Goal: Task Accomplishment & Management: Complete application form

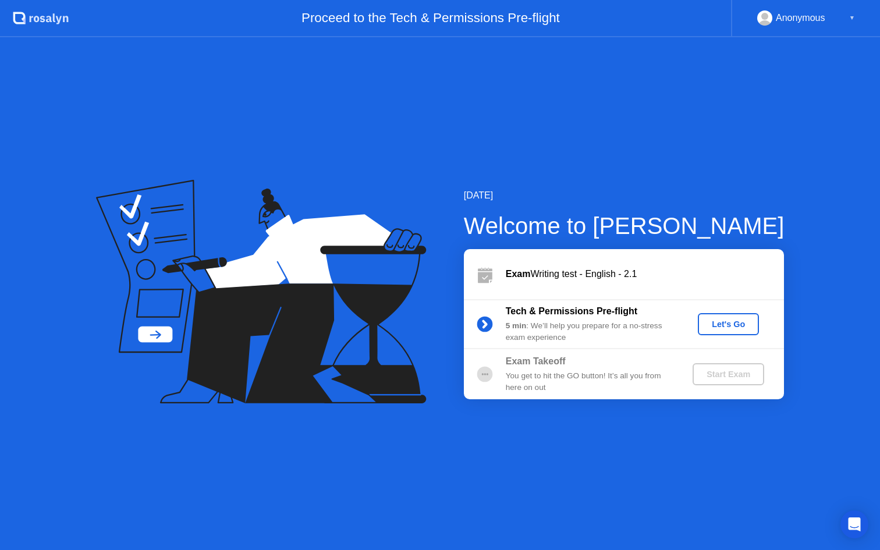
click at [740, 324] on div "Let's Go" at bounding box center [729, 324] width 52 height 9
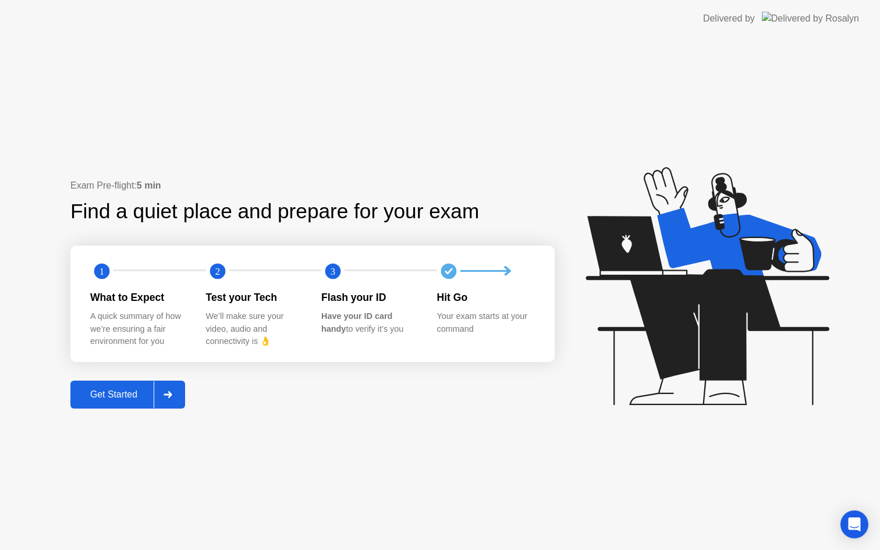
click at [126, 390] on div "Get Started" at bounding box center [114, 394] width 80 height 10
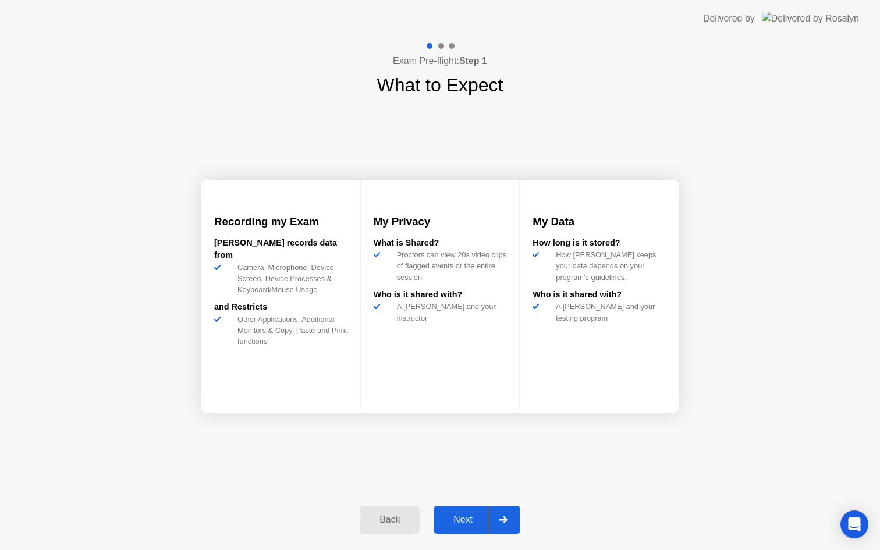
click at [457, 515] on div "Next" at bounding box center [463, 520] width 52 height 10
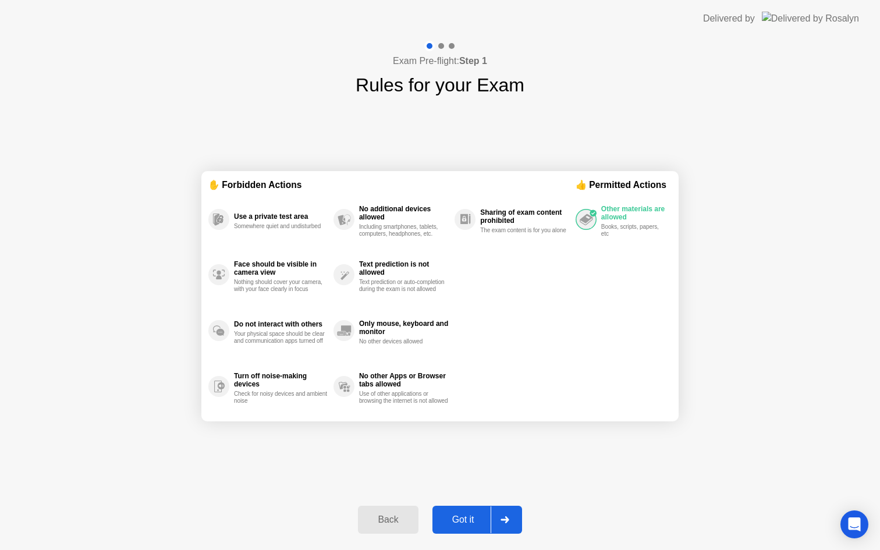
click at [470, 516] on div "Got it" at bounding box center [463, 520] width 55 height 10
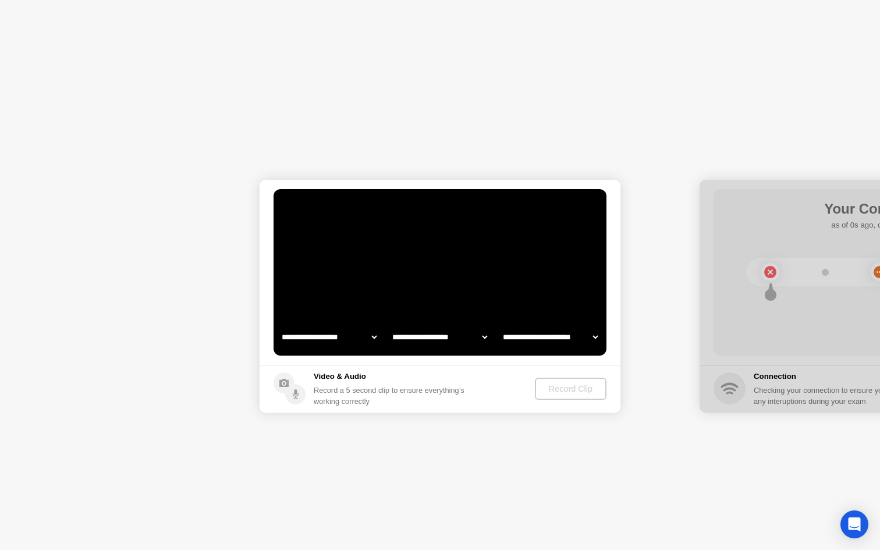
select select "**********"
select select "*******"
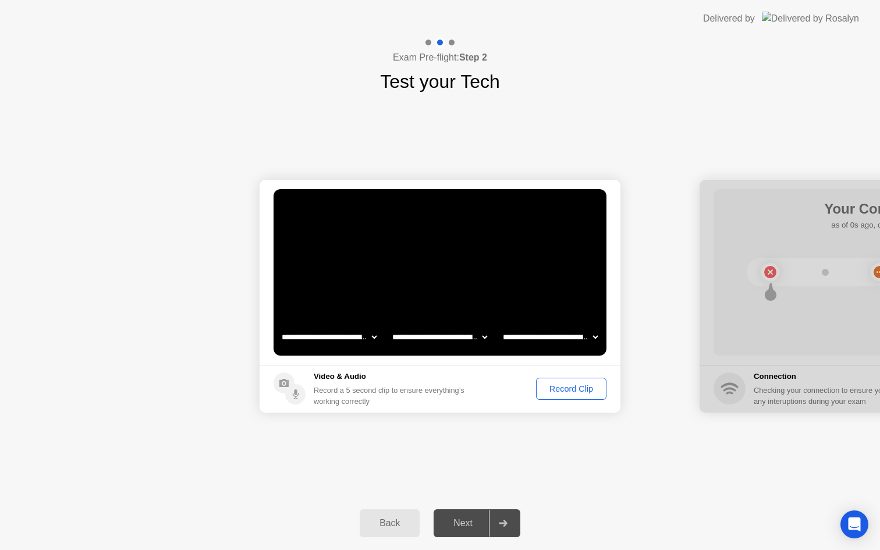
click at [580, 391] on div "Record Clip" at bounding box center [571, 388] width 62 height 9
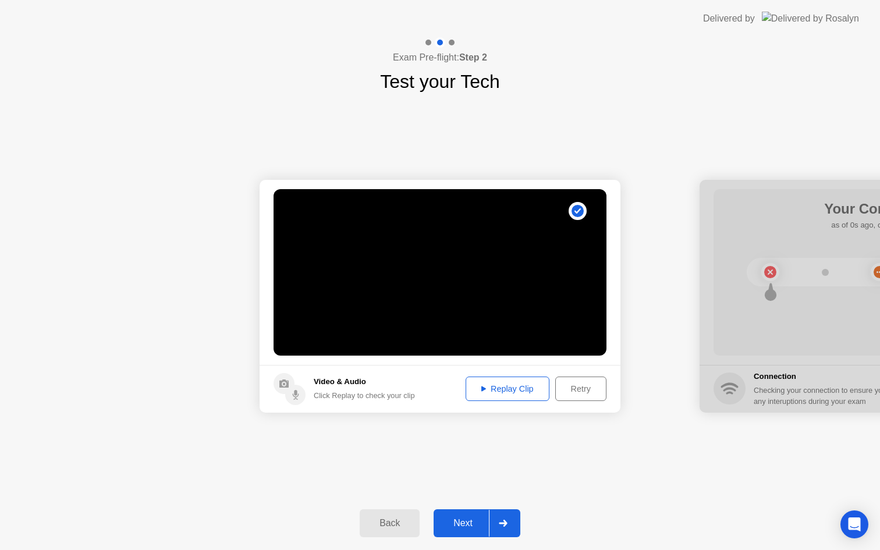
click at [524, 384] on div "Replay Clip" at bounding box center [508, 388] width 76 height 9
click at [587, 386] on div "Retry" at bounding box center [580, 388] width 43 height 9
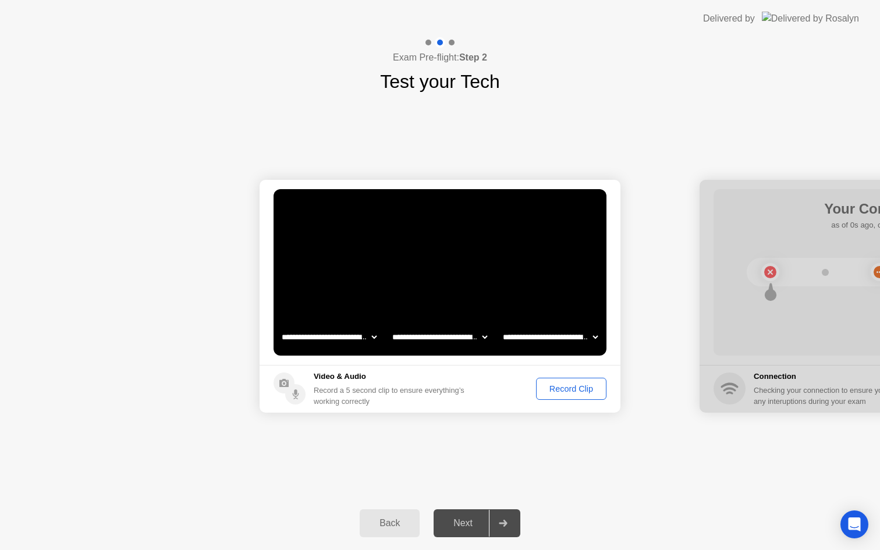
click at [574, 381] on button "Record Clip" at bounding box center [571, 389] width 70 height 22
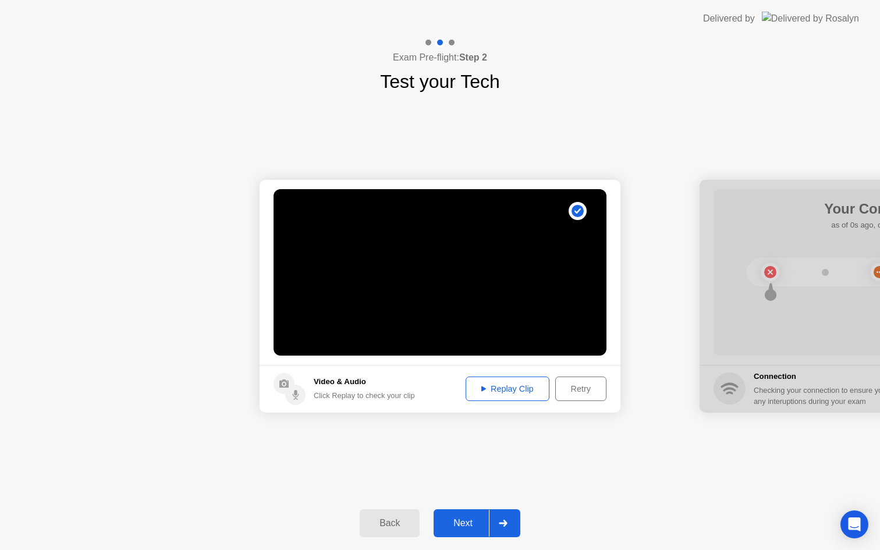
click at [506, 390] on div "Replay Clip" at bounding box center [508, 388] width 76 height 9
click at [458, 521] on div "Next" at bounding box center [463, 523] width 52 height 10
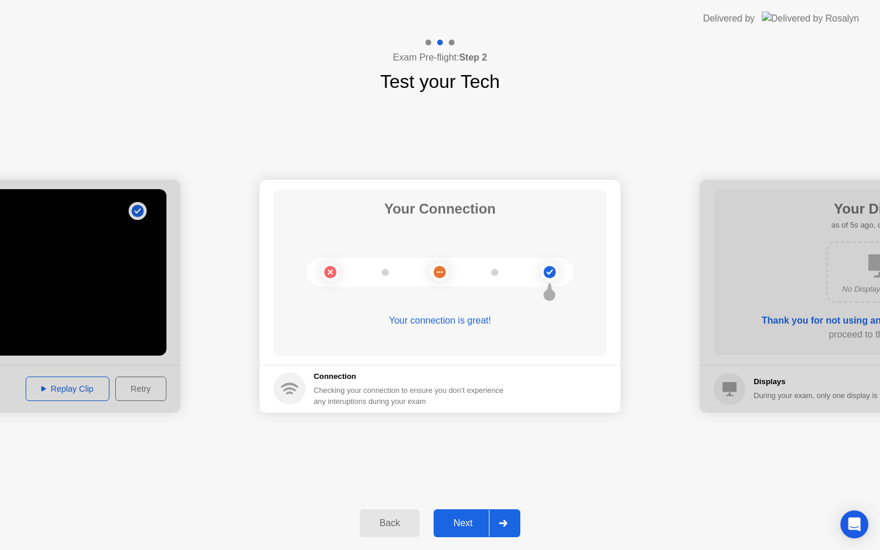
click at [458, 521] on div "Next" at bounding box center [463, 523] width 52 height 10
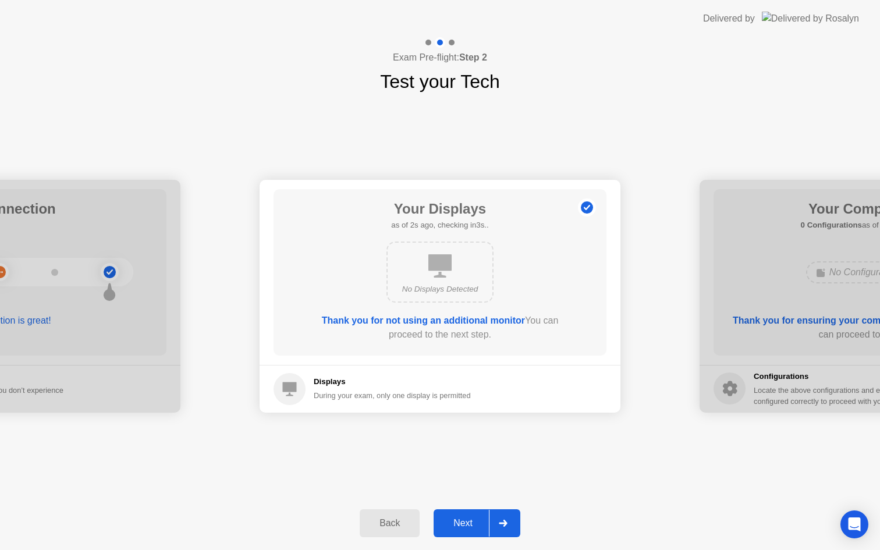
click at [458, 521] on div "Next" at bounding box center [463, 523] width 52 height 10
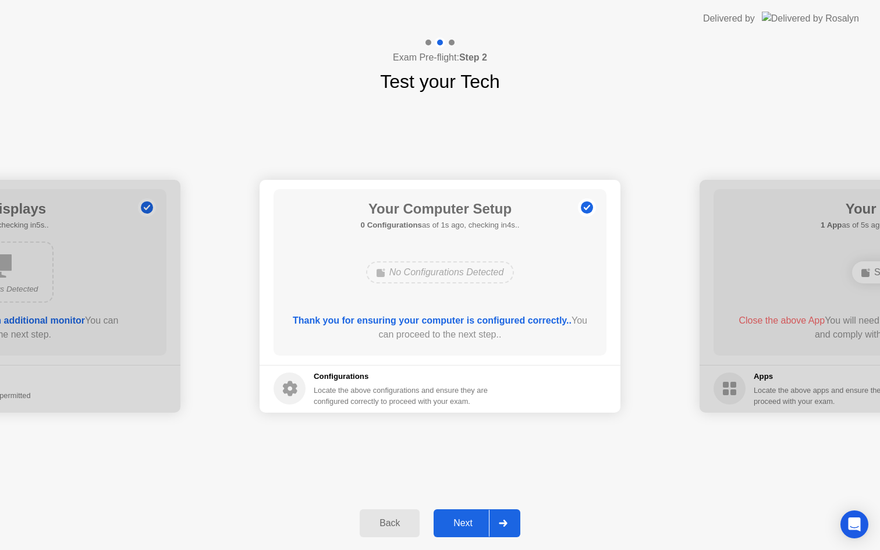
click at [458, 521] on div "Next" at bounding box center [463, 523] width 52 height 10
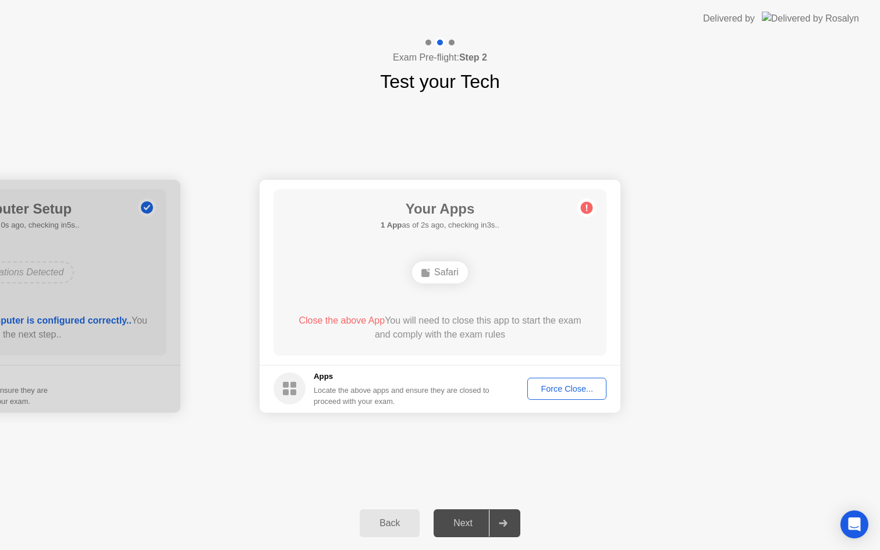
click at [569, 388] on div "Force Close..." at bounding box center [566, 388] width 71 height 9
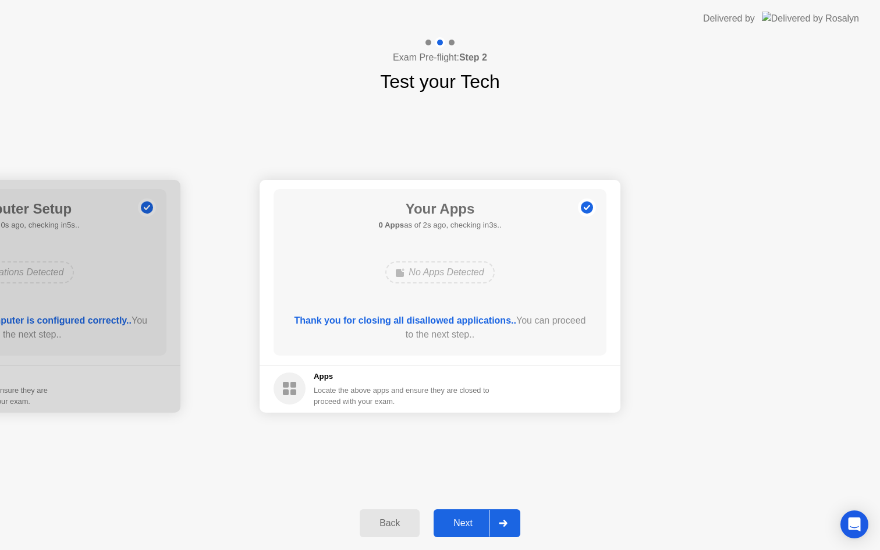
click at [463, 520] on div "Next" at bounding box center [463, 523] width 52 height 10
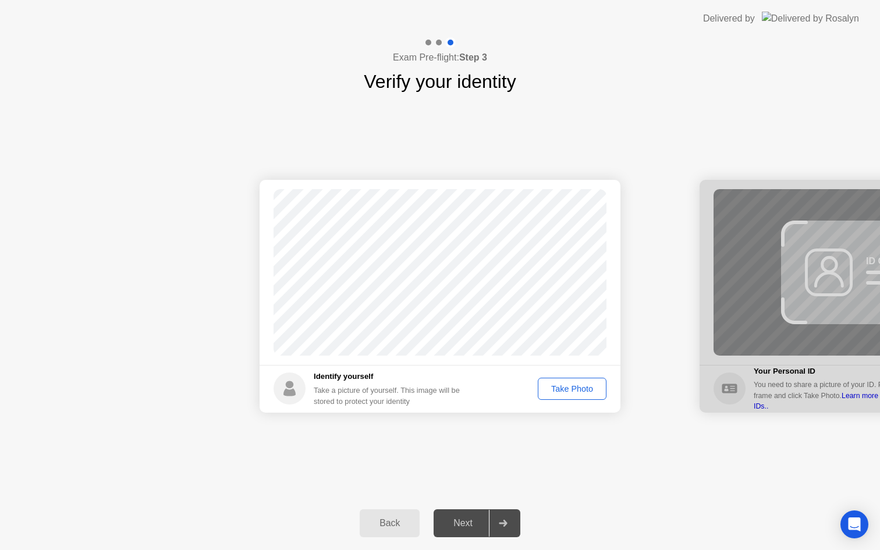
click at [570, 387] on div "Take Photo" at bounding box center [572, 388] width 61 height 9
click at [465, 515] on button "Next" at bounding box center [477, 523] width 87 height 28
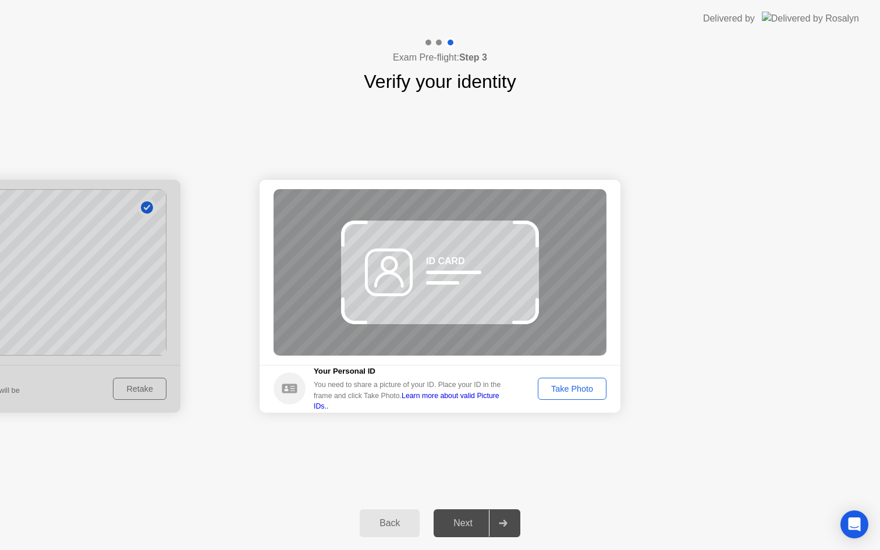
click at [395, 524] on div "Back" at bounding box center [389, 523] width 53 height 10
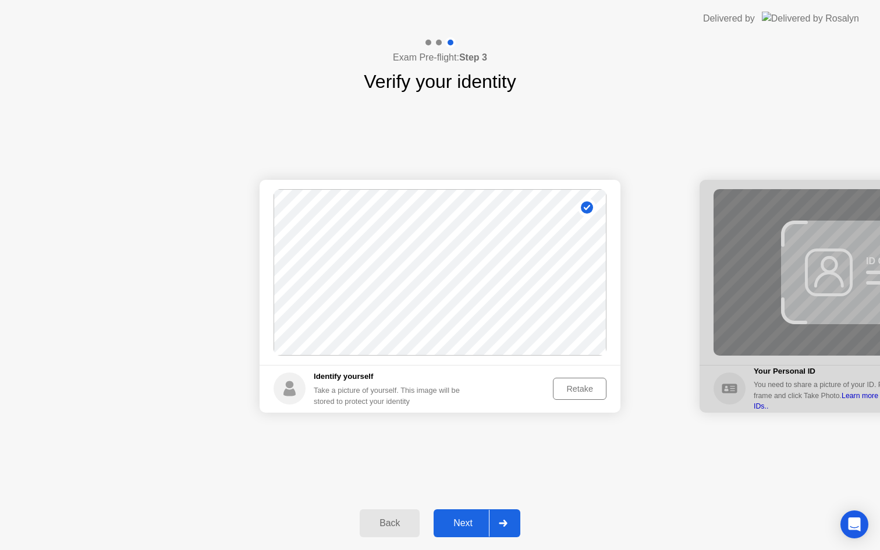
click at [577, 381] on button "Retake" at bounding box center [580, 389] width 54 height 22
click at [577, 381] on button "Take Photo" at bounding box center [572, 389] width 69 height 22
click at [463, 523] on div "Next" at bounding box center [463, 523] width 52 height 10
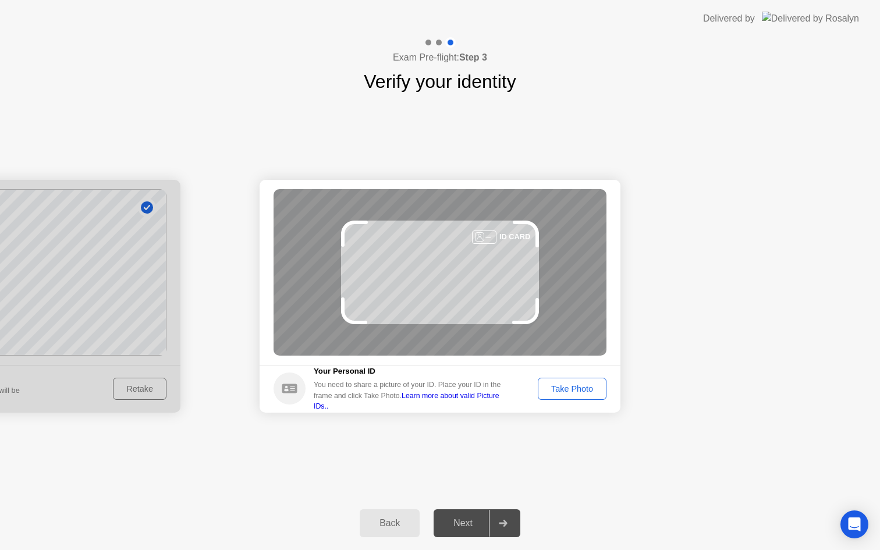
click at [574, 385] on div "Take Photo" at bounding box center [572, 388] width 61 height 9
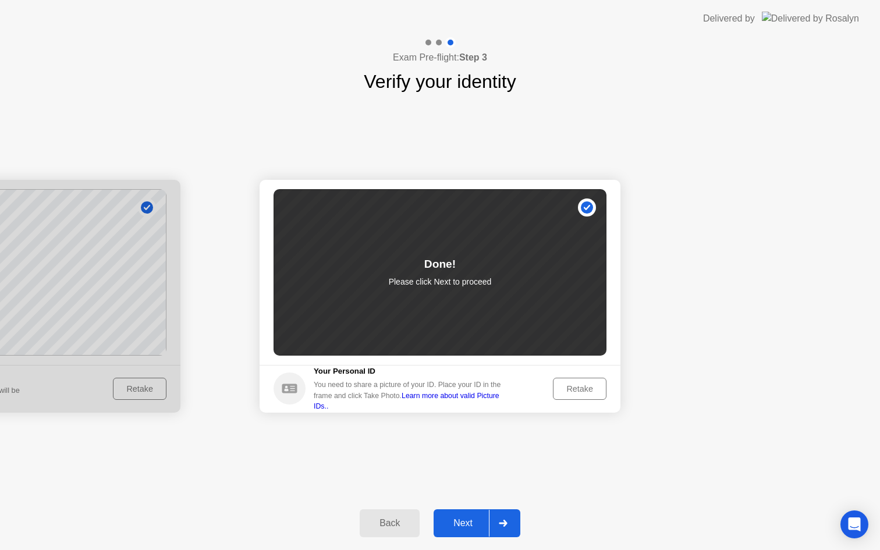
click at [574, 385] on div "Retake" at bounding box center [579, 388] width 45 height 9
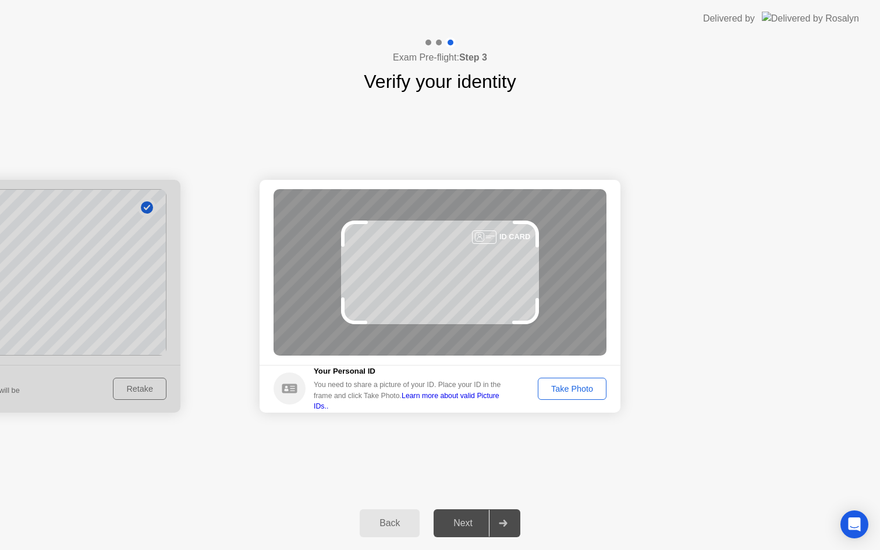
click at [574, 385] on div "Take Photo" at bounding box center [572, 388] width 61 height 9
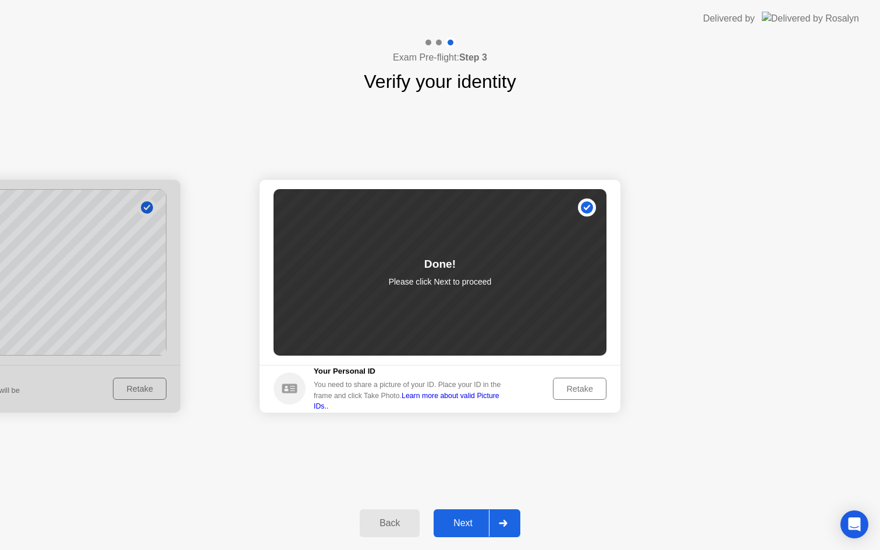
click at [466, 518] on div "Next" at bounding box center [463, 523] width 52 height 10
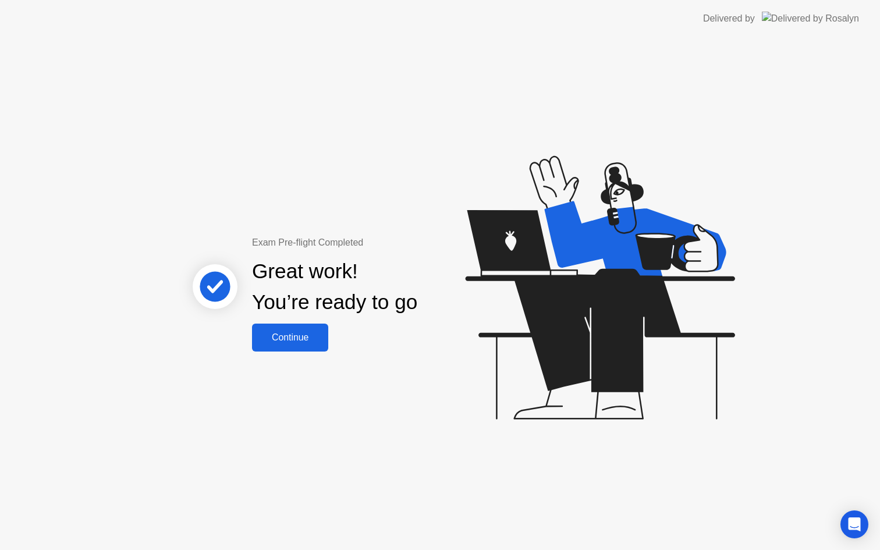
click at [296, 328] on button "Continue" at bounding box center [290, 338] width 76 height 28
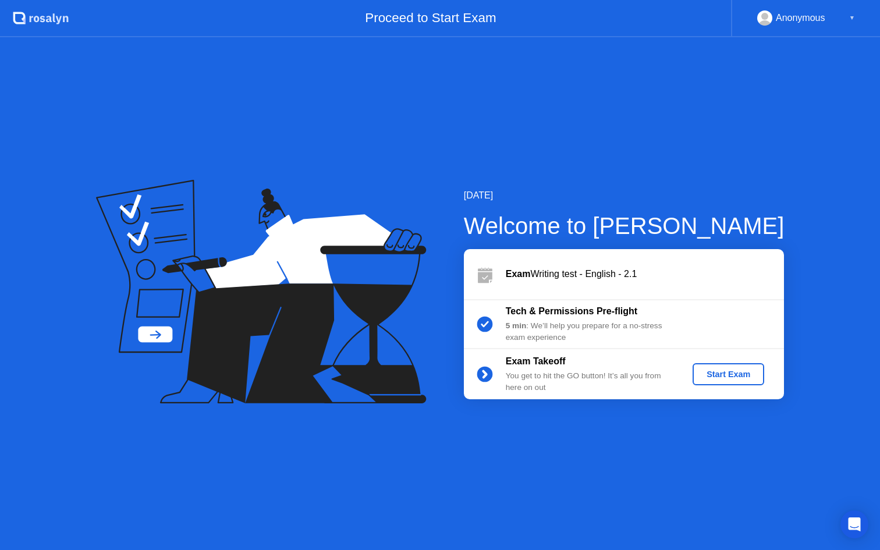
click at [725, 371] on div "Start Exam" at bounding box center [728, 374] width 62 height 9
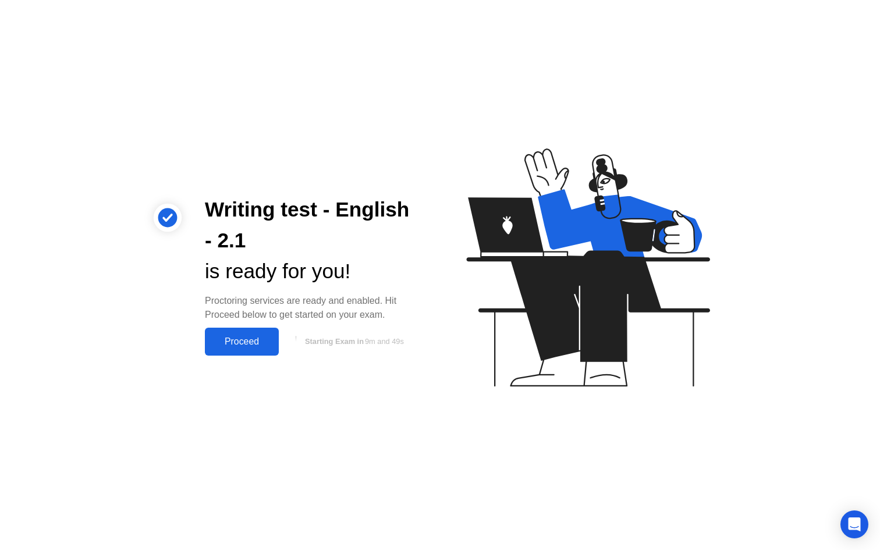
click at [250, 339] on div "Proceed" at bounding box center [241, 341] width 67 height 10
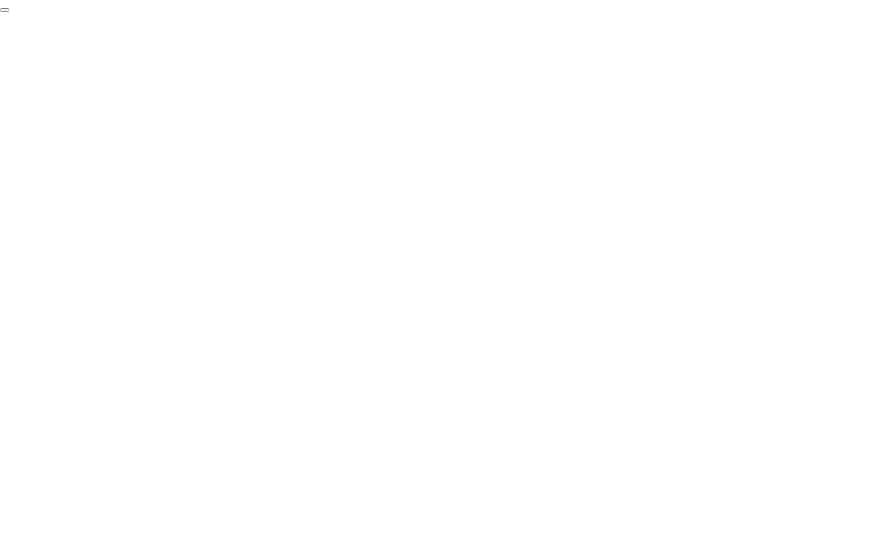
click div "End Proctoring Session"
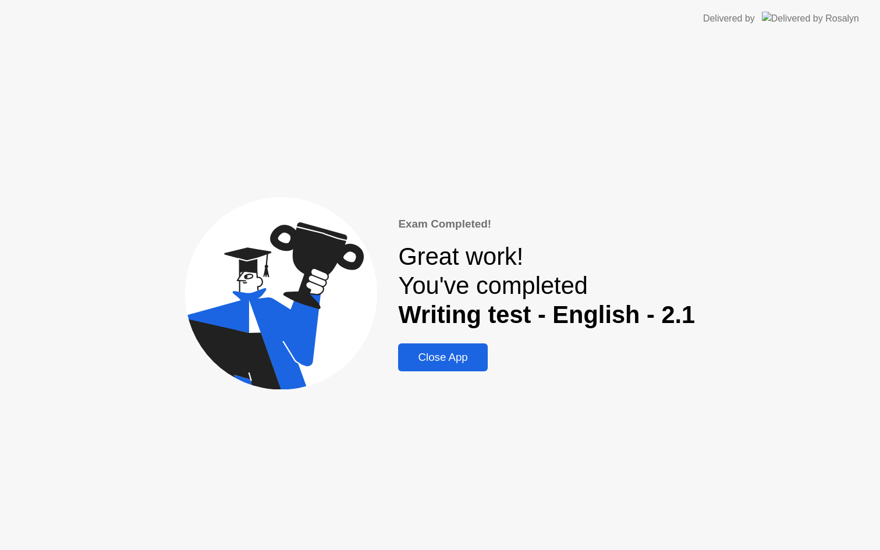
click at [438, 359] on div "Close App" at bounding box center [443, 357] width 82 height 13
